Goal: Task Accomplishment & Management: Use online tool/utility

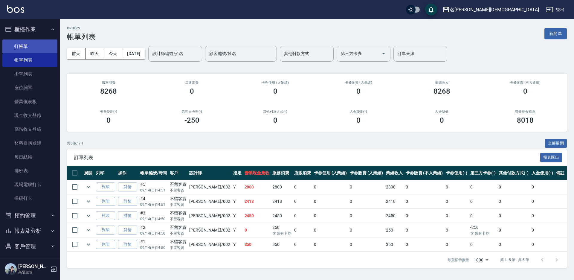
click at [36, 48] on link "打帳單" at bounding box center [29, 46] width 55 height 14
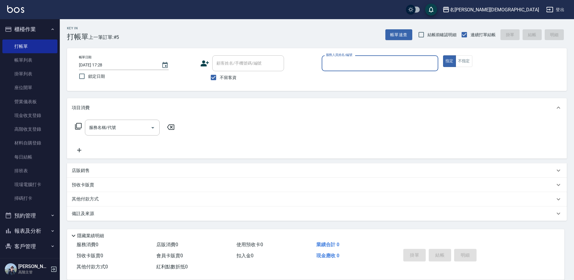
click at [338, 67] on input "服務人員姓名/編號" at bounding box center [379, 63] width 111 height 10
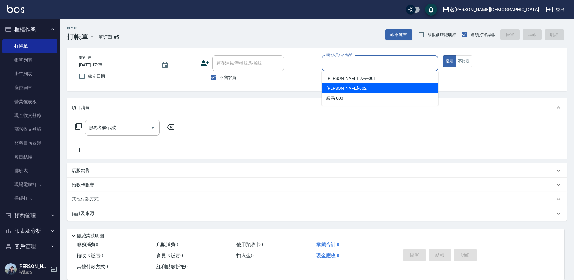
click at [339, 86] on span "香香 -002" at bounding box center [347, 88] width 40 height 6
type input "香香-002"
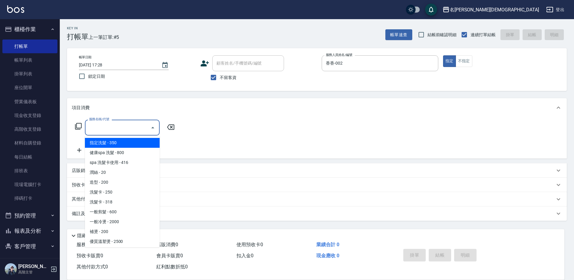
click at [99, 129] on div "服務名稱/代號 服務名稱/代號" at bounding box center [122, 128] width 75 height 16
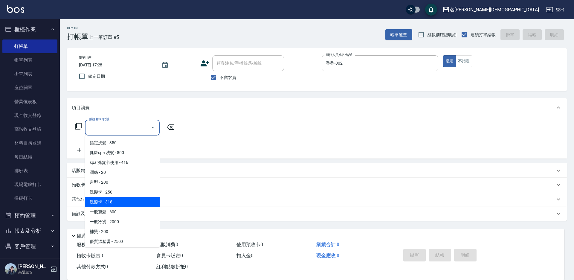
click at [121, 203] on span "洗髮卡 - 318" at bounding box center [122, 202] width 75 height 10
type input "洗髮卡(108)"
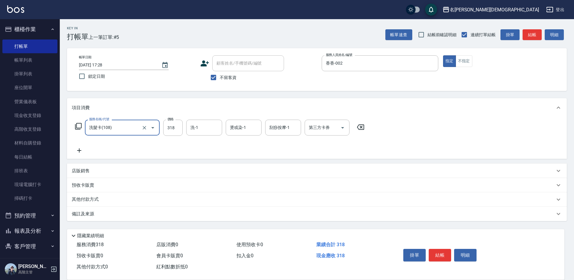
click at [80, 150] on icon at bounding box center [79, 150] width 15 height 7
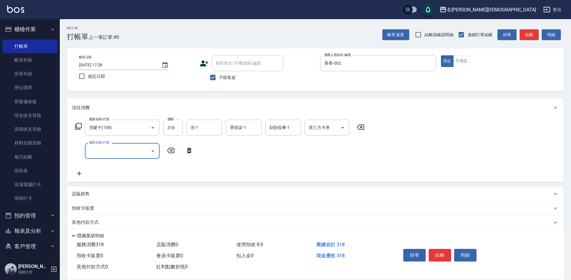
click at [154, 151] on icon "Open" at bounding box center [152, 150] width 7 height 7
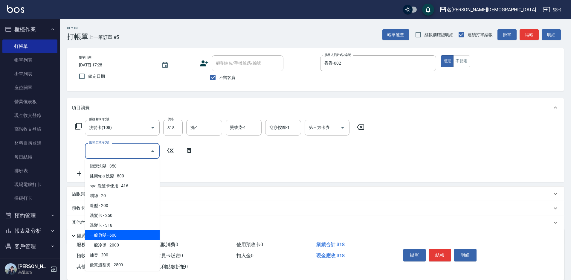
click at [141, 237] on span "一般剪髮 - 600" at bounding box center [122, 235] width 75 height 10
type input "一般剪髮(200)"
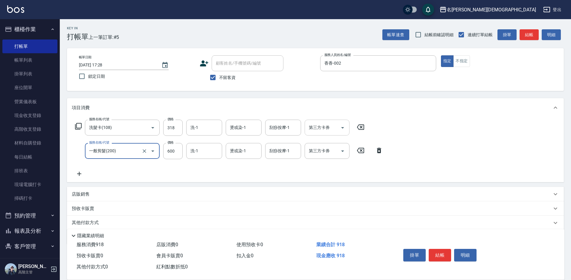
click at [344, 127] on icon "Open" at bounding box center [342, 127] width 3 height 1
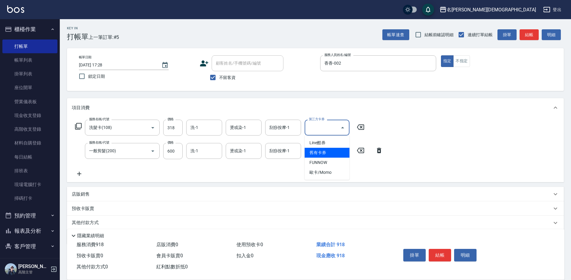
click at [331, 156] on span "舊有卡券" at bounding box center [327, 153] width 45 height 10
type input "舊有卡券"
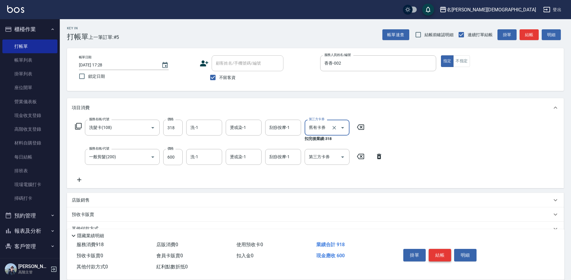
click at [442, 255] on button "結帳" at bounding box center [440, 255] width 22 height 13
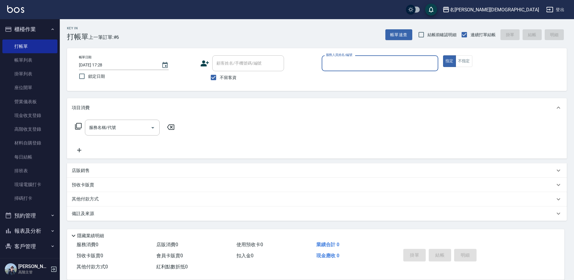
click at [337, 66] on div "服務人員姓名/編號" at bounding box center [380, 63] width 117 height 16
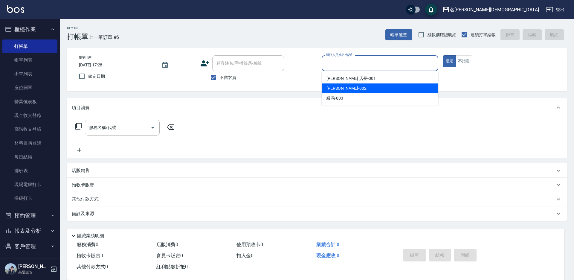
click at [340, 89] on span "香香 -002" at bounding box center [347, 88] width 40 height 6
type input "香香-002"
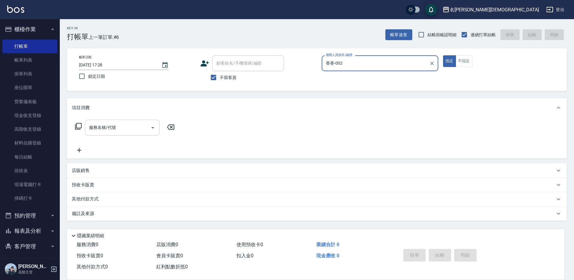
click at [105, 125] on input "服務名稱/代號" at bounding box center [118, 127] width 60 height 10
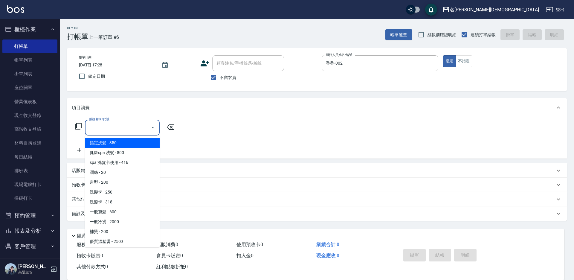
click at [132, 145] on span "指定洗髮 - 350" at bounding box center [122, 143] width 75 height 10
type input "指定洗髮(101)"
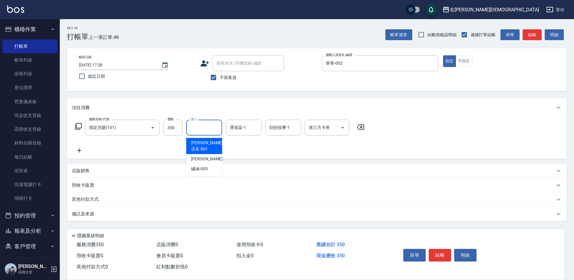
click at [202, 132] on input "洗-1" at bounding box center [204, 127] width 31 height 10
click at [202, 166] on span "繡涵 -003" at bounding box center [199, 169] width 17 height 6
type input "繡涵-003"
click at [443, 256] on button "結帳" at bounding box center [440, 255] width 22 height 13
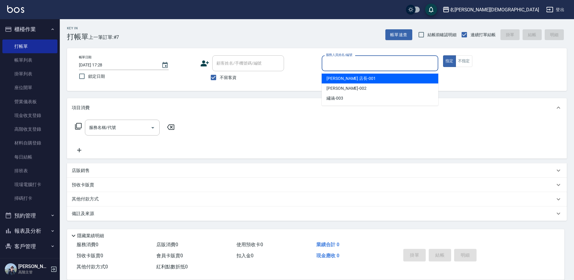
click at [334, 59] on input "服務人員姓名/編號" at bounding box center [379, 63] width 111 height 10
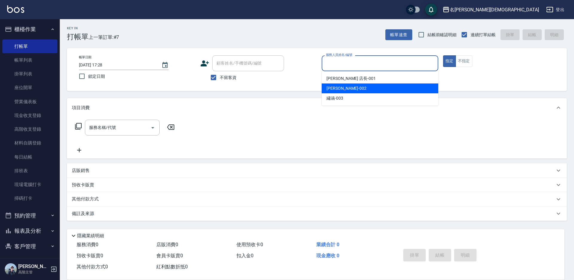
click at [342, 90] on span "香香 -002" at bounding box center [347, 88] width 40 height 6
type input "香香-002"
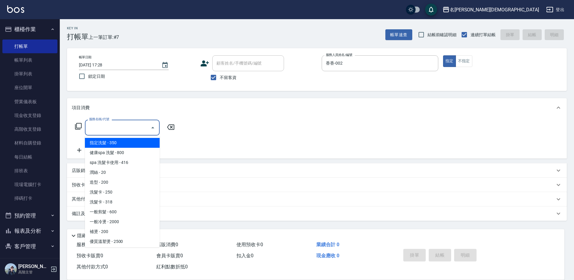
click at [110, 124] on input "服務名稱/代號" at bounding box center [118, 127] width 60 height 10
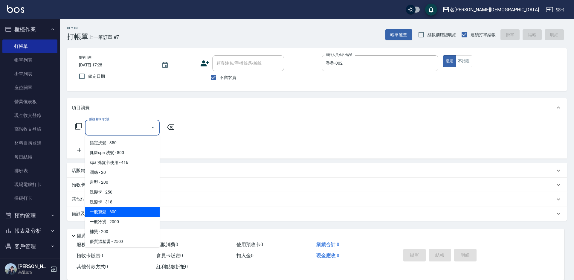
click at [130, 214] on span "一般剪髮 - 600" at bounding box center [122, 212] width 75 height 10
type input "一般剪髮(200)"
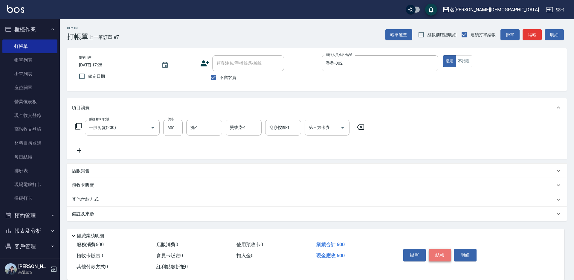
click at [443, 249] on button "結帳" at bounding box center [440, 255] width 22 height 13
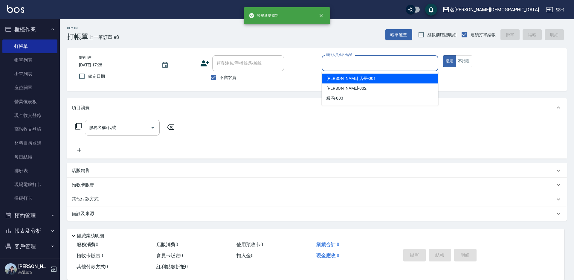
drag, startPoint x: 339, startPoint y: 66, endPoint x: 339, endPoint y: 74, distance: 7.5
click at [339, 67] on input "服務人員姓名/編號" at bounding box center [379, 63] width 111 height 10
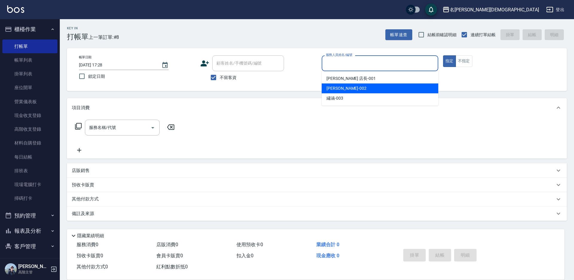
click at [347, 92] on div "香香 -002" at bounding box center [380, 88] width 117 height 10
type input "香香-002"
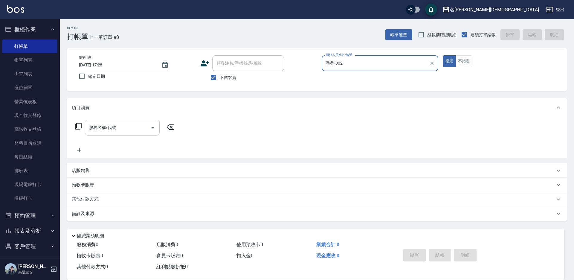
drag, startPoint x: 105, startPoint y: 134, endPoint x: 118, endPoint y: 135, distance: 13.8
click at [105, 133] on div "服務名稱/代號" at bounding box center [122, 128] width 75 height 16
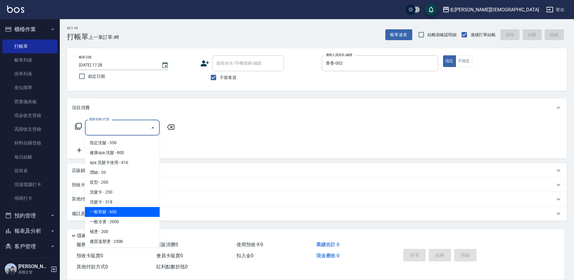
click at [139, 209] on span "一般剪髮 - 600" at bounding box center [122, 212] width 75 height 10
type input "一般剪髮(200)"
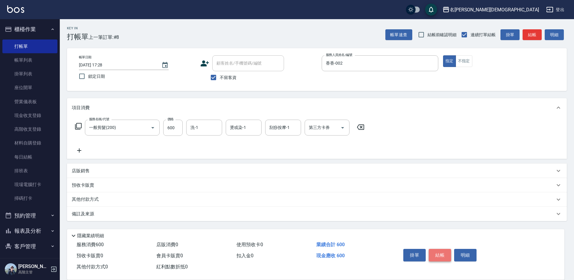
click at [439, 251] on button "結帳" at bounding box center [440, 255] width 22 height 13
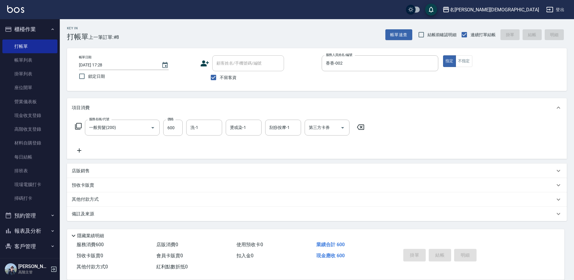
type input "[DATE] 17:29"
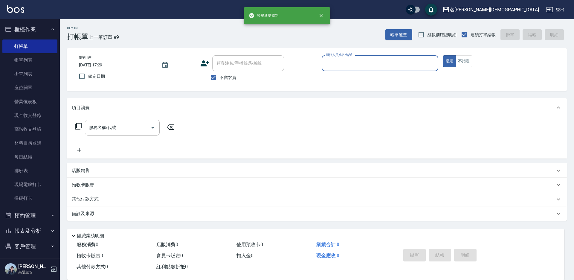
click at [345, 62] on input "服務人員姓名/編號" at bounding box center [379, 63] width 111 height 10
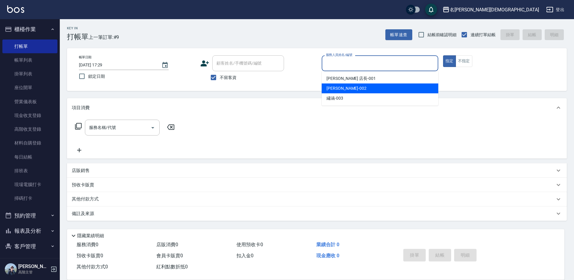
click at [340, 86] on span "香香 -002" at bounding box center [347, 88] width 40 height 6
type input "香香-002"
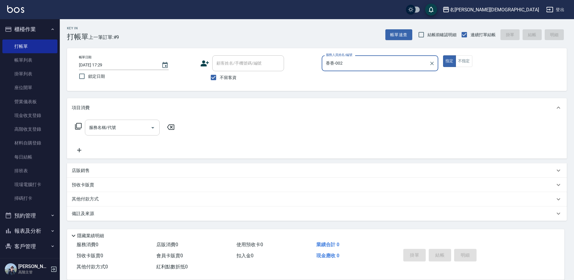
click at [123, 126] on input "服務名稱/代號" at bounding box center [118, 127] width 60 height 10
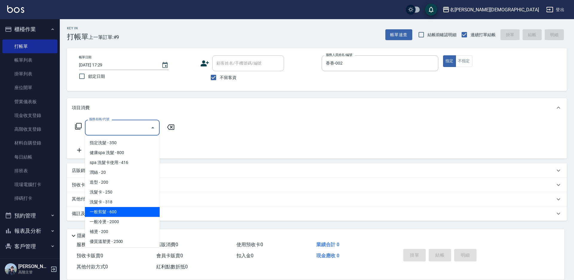
drag, startPoint x: 135, startPoint y: 208, endPoint x: 137, endPoint y: 204, distance: 4.7
click at [135, 208] on span "一般剪髮 - 600" at bounding box center [122, 212] width 75 height 10
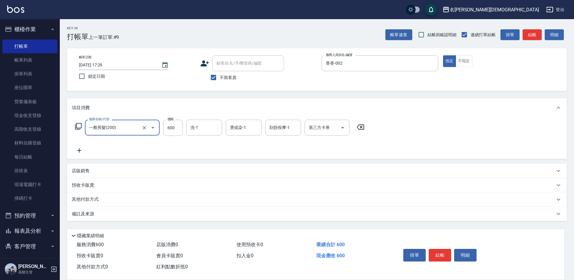
click at [154, 128] on icon "Open" at bounding box center [152, 127] width 7 height 7
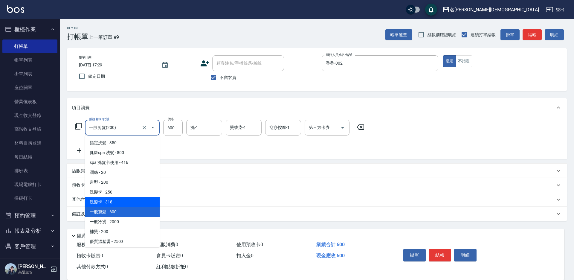
click at [129, 200] on span "洗髮卡 - 318" at bounding box center [122, 202] width 75 height 10
type input "洗髮卡(108)"
type input "318"
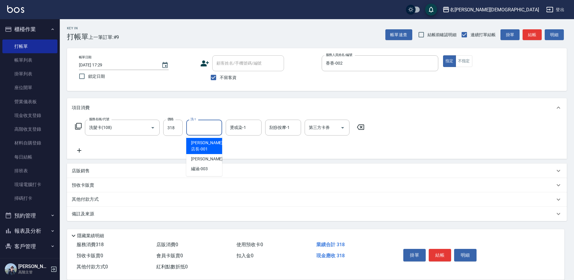
click at [201, 128] on input "洗-1" at bounding box center [204, 127] width 31 height 10
drag, startPoint x: 208, startPoint y: 163, endPoint x: 228, endPoint y: 166, distance: 21.1
click at [208, 164] on div "繡涵 -003" at bounding box center [204, 169] width 36 height 10
type input "繡涵-003"
click at [341, 130] on icon "Open" at bounding box center [342, 127] width 7 height 7
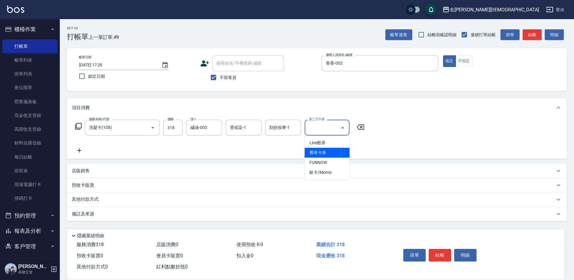
click at [321, 153] on span "舊有卡券" at bounding box center [327, 153] width 45 height 10
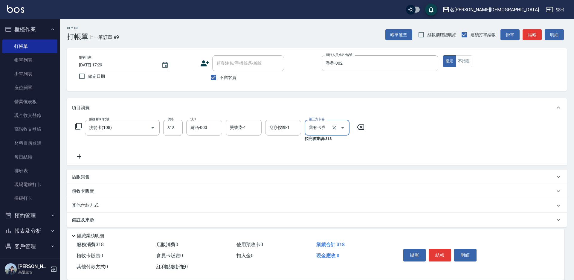
type input "舊有卡券"
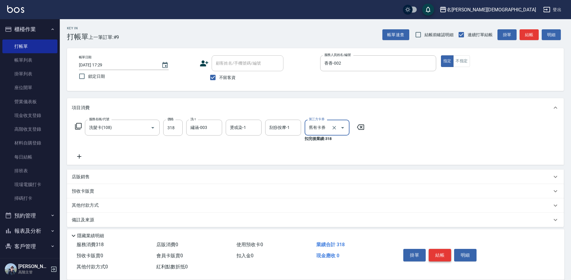
click at [444, 255] on button "結帳" at bounding box center [440, 255] width 22 height 13
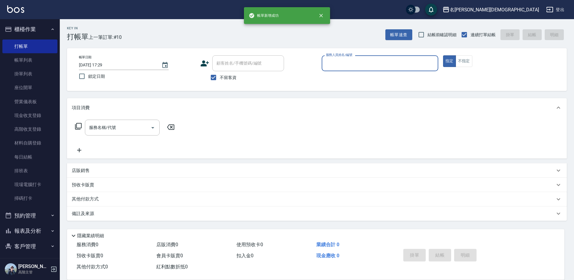
click at [334, 61] on input "服務人員姓名/編號" at bounding box center [379, 63] width 111 height 10
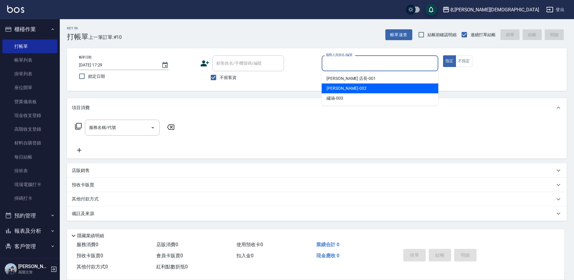
click at [342, 88] on span "香香 -002" at bounding box center [347, 88] width 40 height 6
type input "香香-002"
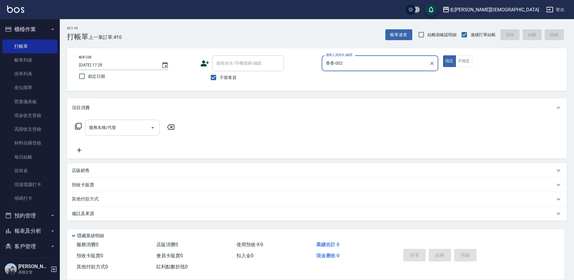
click at [96, 130] on div "服務名稱/代號 服務名稱/代號" at bounding box center [122, 128] width 75 height 16
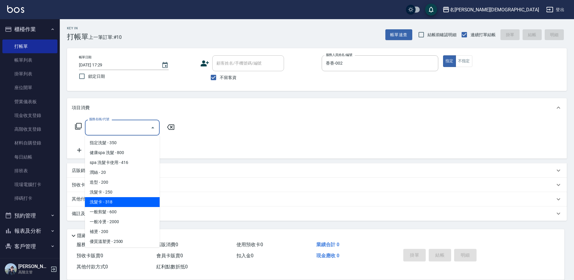
click at [121, 205] on span "洗髮卡 - 318" at bounding box center [122, 202] width 75 height 10
type input "洗髮卡(108)"
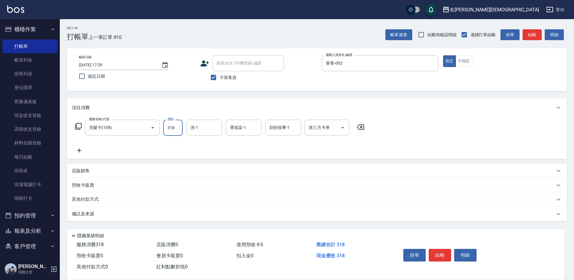
click at [172, 125] on input "318" at bounding box center [172, 128] width 19 height 16
type input "270"
click at [197, 130] on div "洗-1 洗-1" at bounding box center [204, 128] width 36 height 16
click at [196, 164] on div "繡涵 -003" at bounding box center [204, 169] width 36 height 10
type input "繡涵-003"
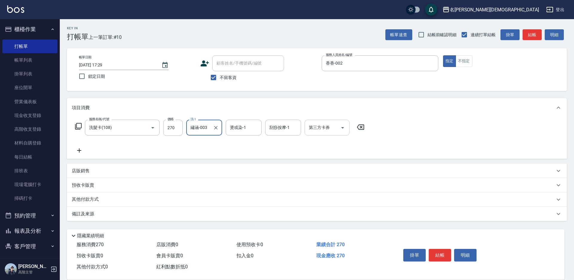
click at [342, 126] on icon "Open" at bounding box center [342, 127] width 7 height 7
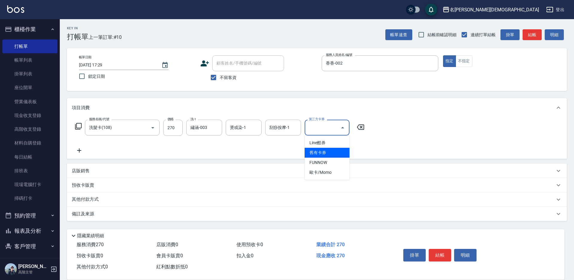
click at [339, 155] on span "舊有卡券" at bounding box center [327, 153] width 45 height 10
type input "舊有卡券"
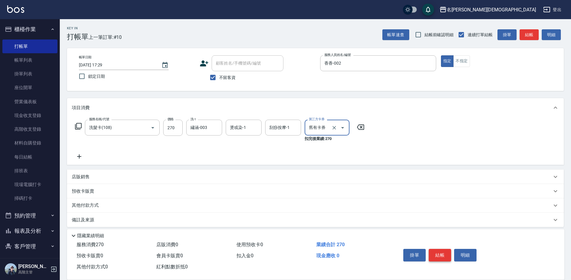
click at [446, 258] on button "結帳" at bounding box center [440, 255] width 22 height 13
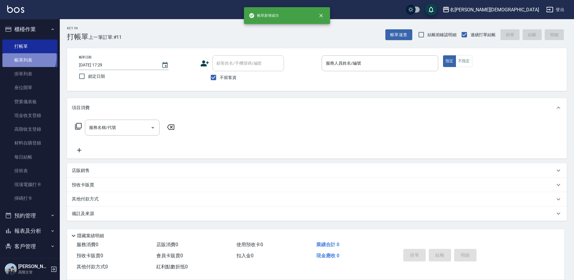
click at [24, 57] on link "帳單列表" at bounding box center [29, 60] width 55 height 14
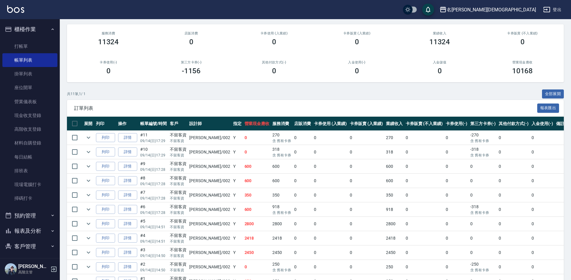
scroll to position [60, 0]
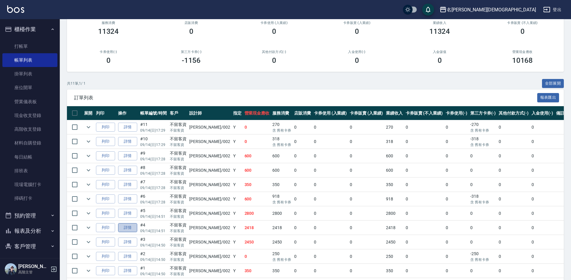
click at [125, 230] on link "詳情" at bounding box center [127, 227] width 19 height 9
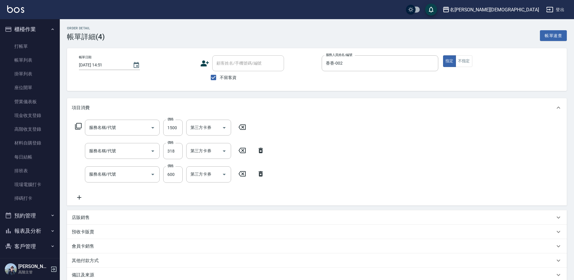
type input "[DATE] 14:51"
checkbox input "true"
type input "香香-002"
type input "補染(404)"
type input "洗髮卡(108)"
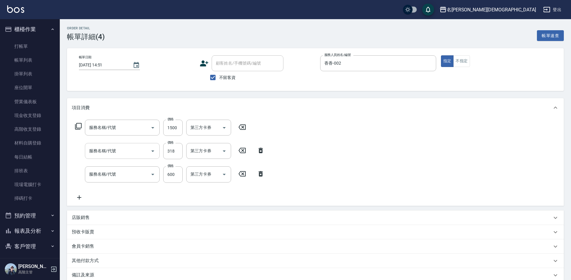
type input "一般剪髮(200)"
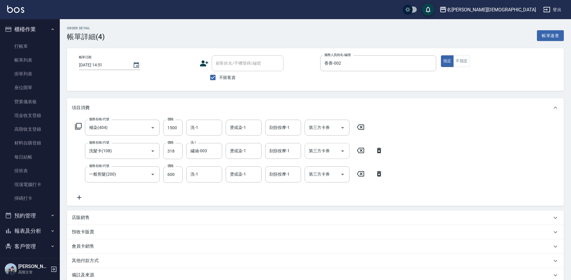
drag, startPoint x: 338, startPoint y: 151, endPoint x: 342, endPoint y: 152, distance: 4.2
click at [341, 152] on div "第三方卡券" at bounding box center [327, 151] width 45 height 16
click at [344, 152] on icon "Open" at bounding box center [342, 150] width 7 height 7
click at [327, 177] on span "舊有卡券" at bounding box center [327, 176] width 45 height 10
type input "舊有卡券"
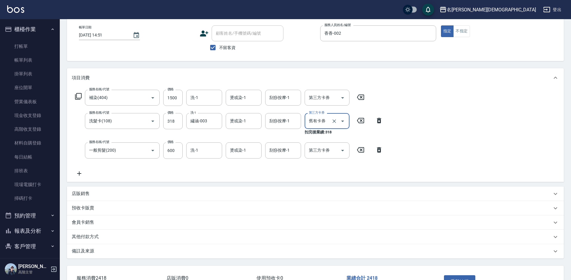
scroll to position [73, 0]
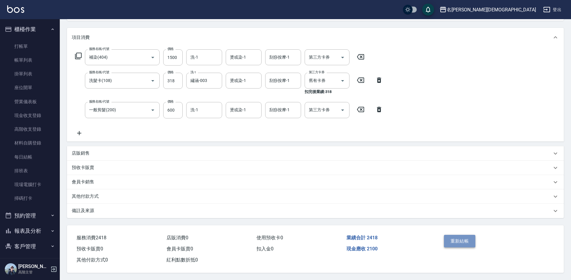
click at [456, 239] on button "重新結帳" at bounding box center [460, 241] width 32 height 13
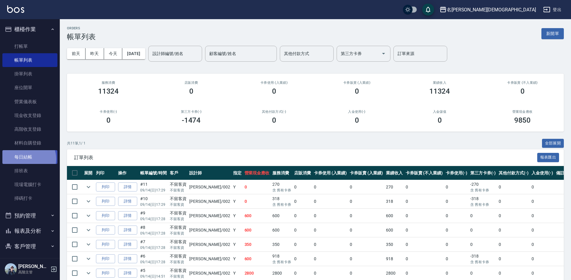
click at [28, 159] on link "每日結帳" at bounding box center [29, 157] width 55 height 14
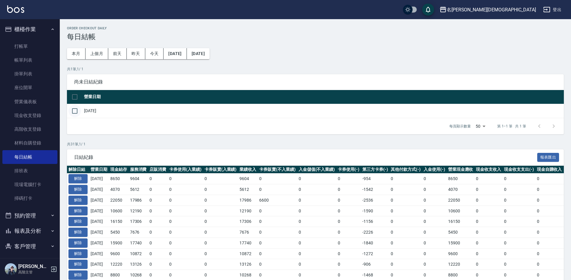
click at [77, 109] on input "checkbox" at bounding box center [74, 111] width 13 height 13
checkbox input "true"
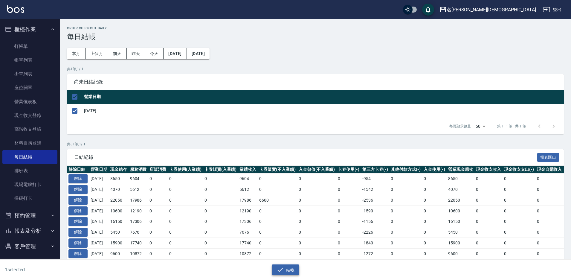
click at [286, 270] on button "結帳" at bounding box center [286, 269] width 28 height 11
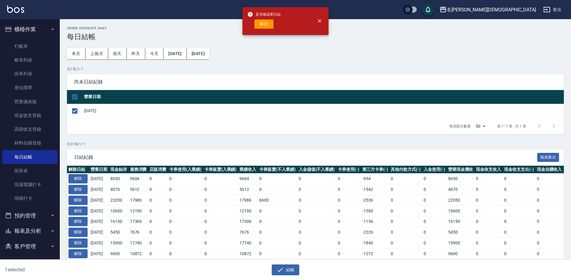
click at [268, 30] on div "是否確認要日結 確定" at bounding box center [263, 21] width 33 height 24
click at [266, 27] on button "確定" at bounding box center [264, 23] width 19 height 9
checkbox input "false"
